Goal: Find specific page/section: Find specific page/section

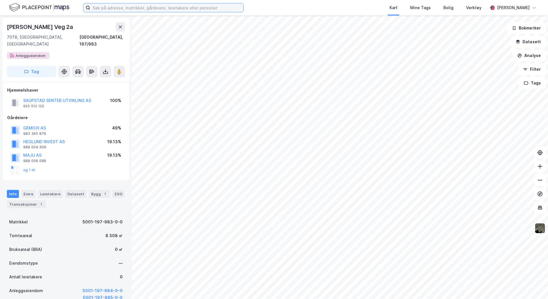
click at [122, 9] on input at bounding box center [166, 7] width 153 height 9
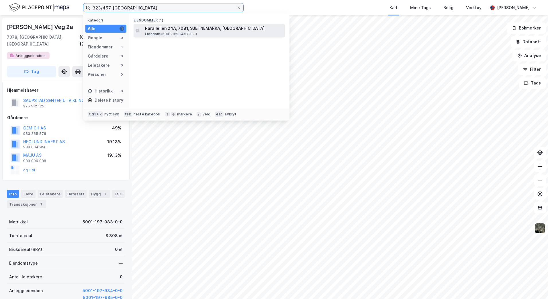
type input "323/457, [GEOGRAPHIC_DATA]"
click at [163, 31] on span "Parallellen 24A, 7081, SJETNEMARKA, [GEOGRAPHIC_DATA]" at bounding box center [214, 28] width 138 height 7
